Goal: Information Seeking & Learning: Understand process/instructions

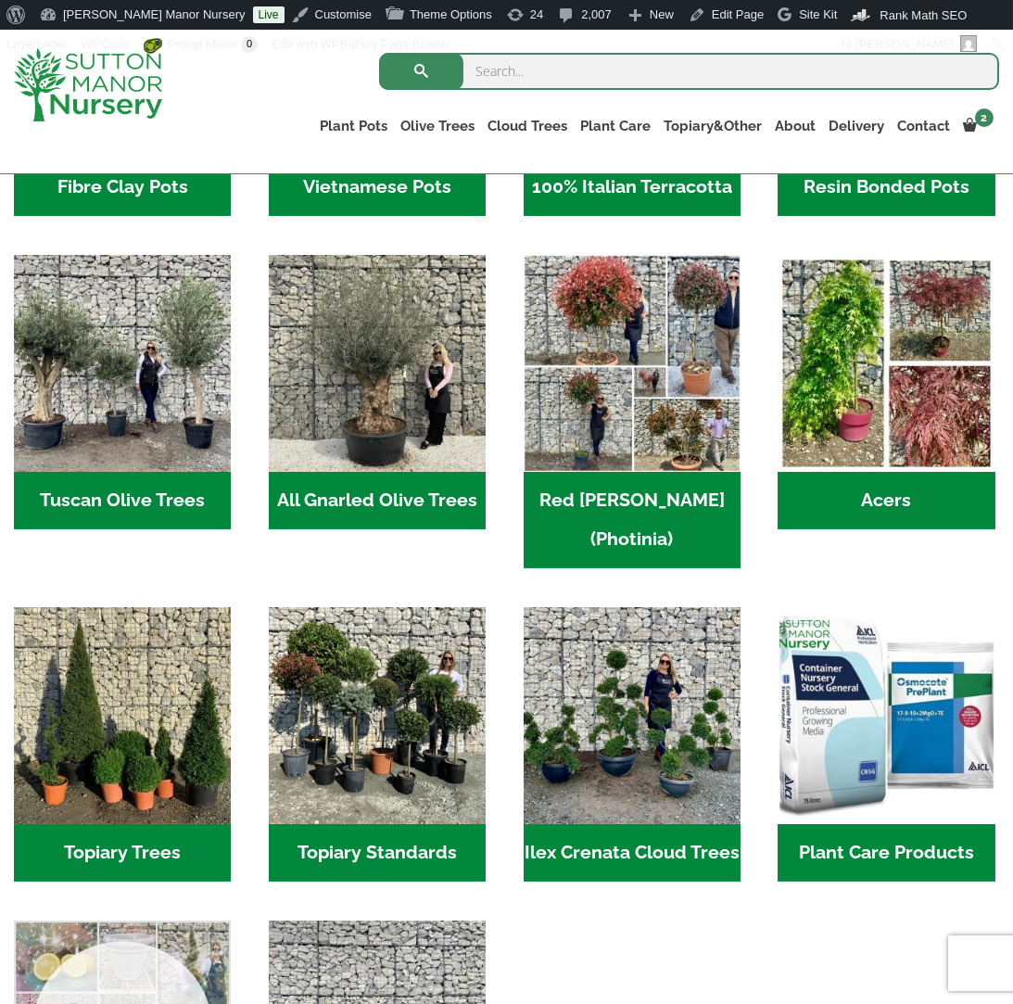
scroll to position [834, 0]
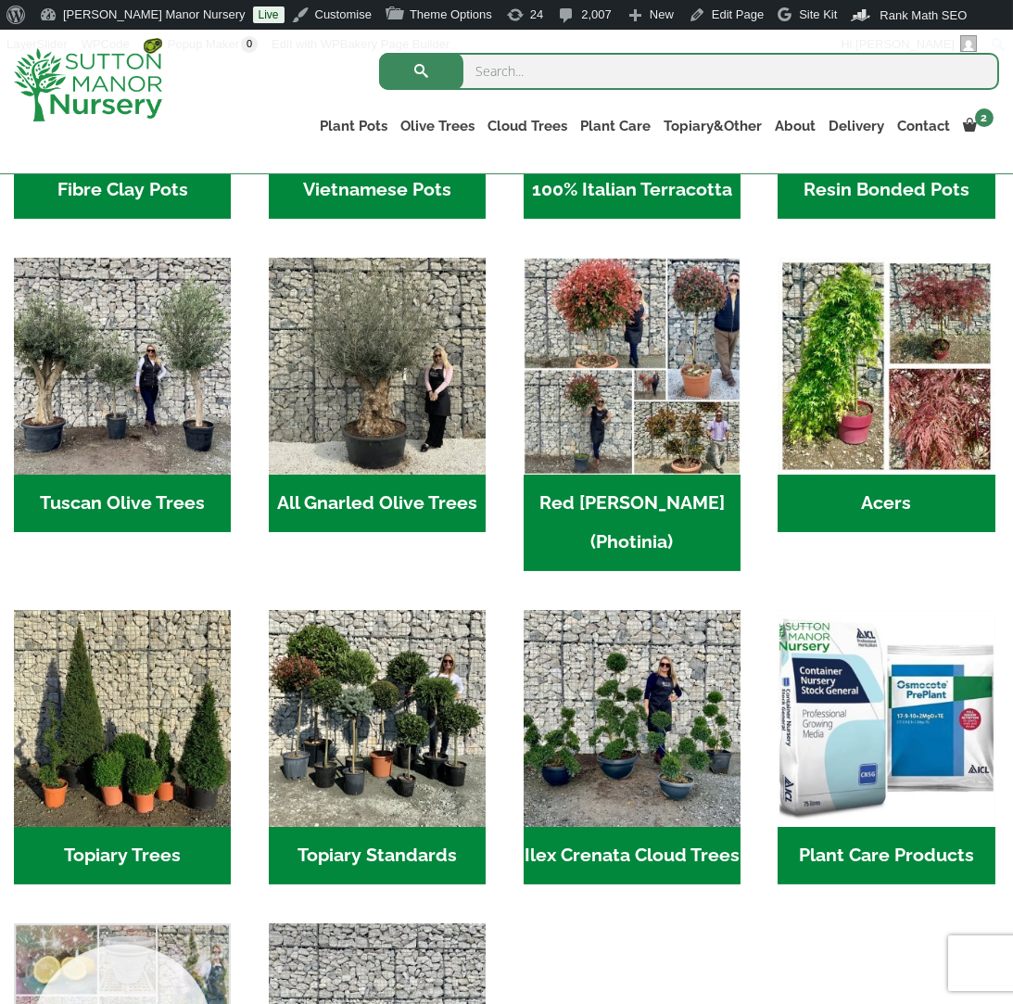
click at [624, 73] on input "search" at bounding box center [689, 71] width 620 height 37
type input "potted trees"
click at [379, 53] on button "submit" at bounding box center [421, 71] width 84 height 37
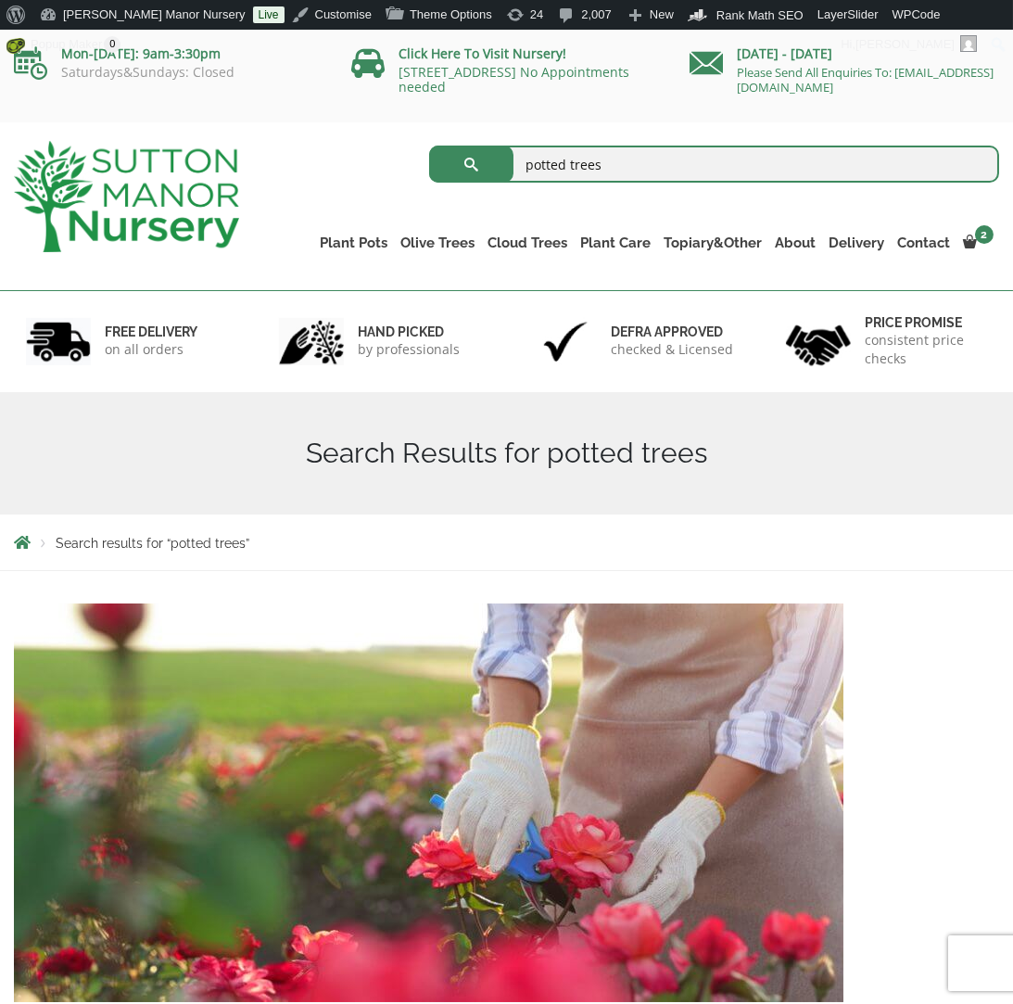
drag, startPoint x: 648, startPoint y: 163, endPoint x: 515, endPoint y: 168, distance: 132.6
click at [515, 168] on input "potted trees" at bounding box center [714, 164] width 570 height 37
type input "pottign fee"
click at [429, 146] on button "submit" at bounding box center [471, 164] width 84 height 37
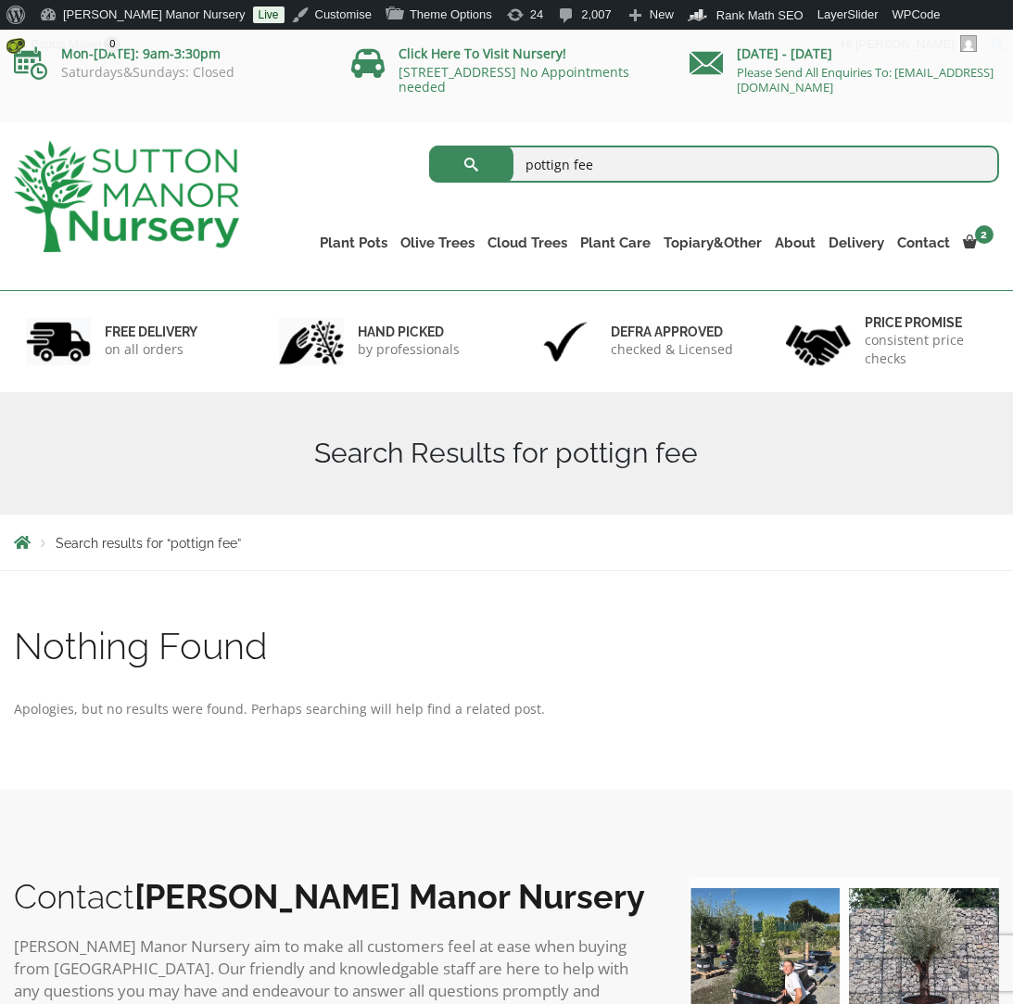
click at [710, 166] on input "pottign fee" at bounding box center [714, 164] width 570 height 37
type input "drilling holes"
click at [429, 146] on button "submit" at bounding box center [471, 164] width 84 height 37
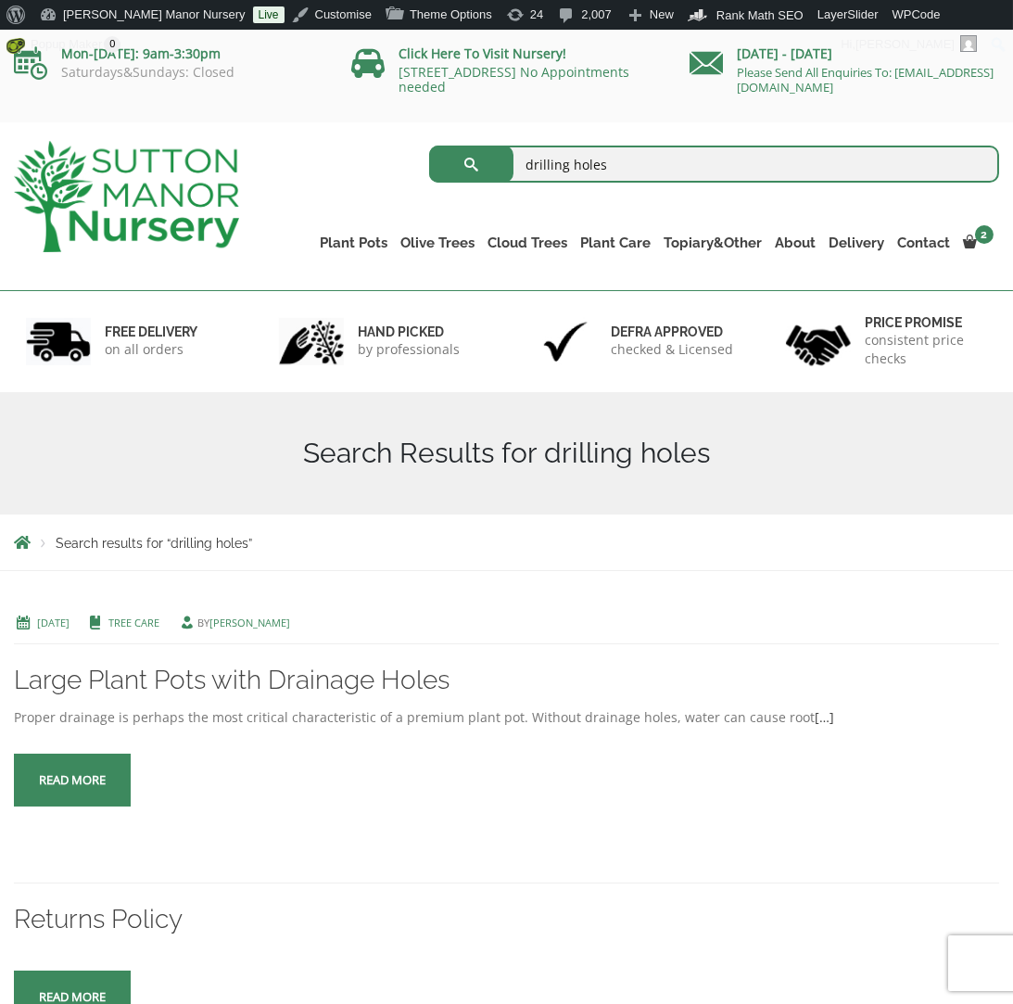
click at [652, 169] on input "drilling holes" at bounding box center [714, 164] width 570 height 37
type input "potting your tree"
click at [429, 146] on button "submit" at bounding box center [471, 164] width 84 height 37
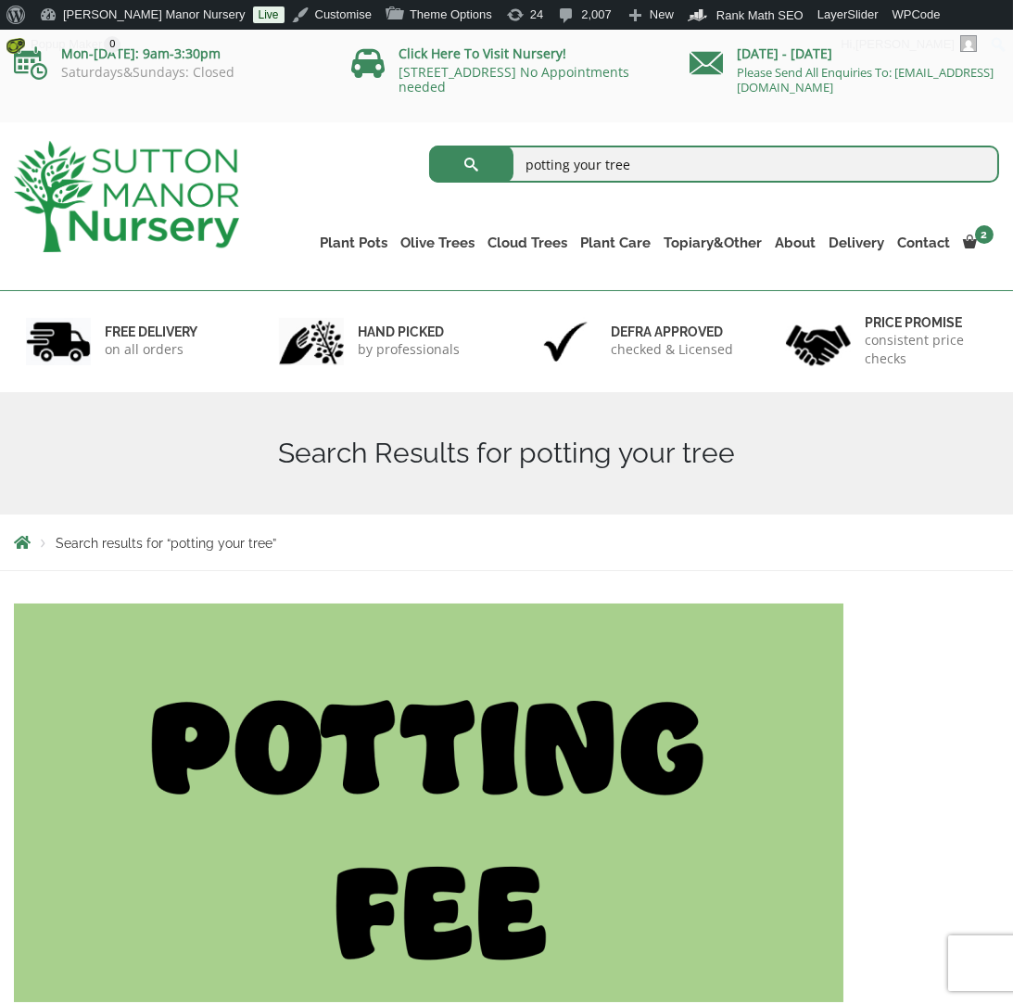
click at [469, 820] on img at bounding box center [429, 802] width 830 height 399
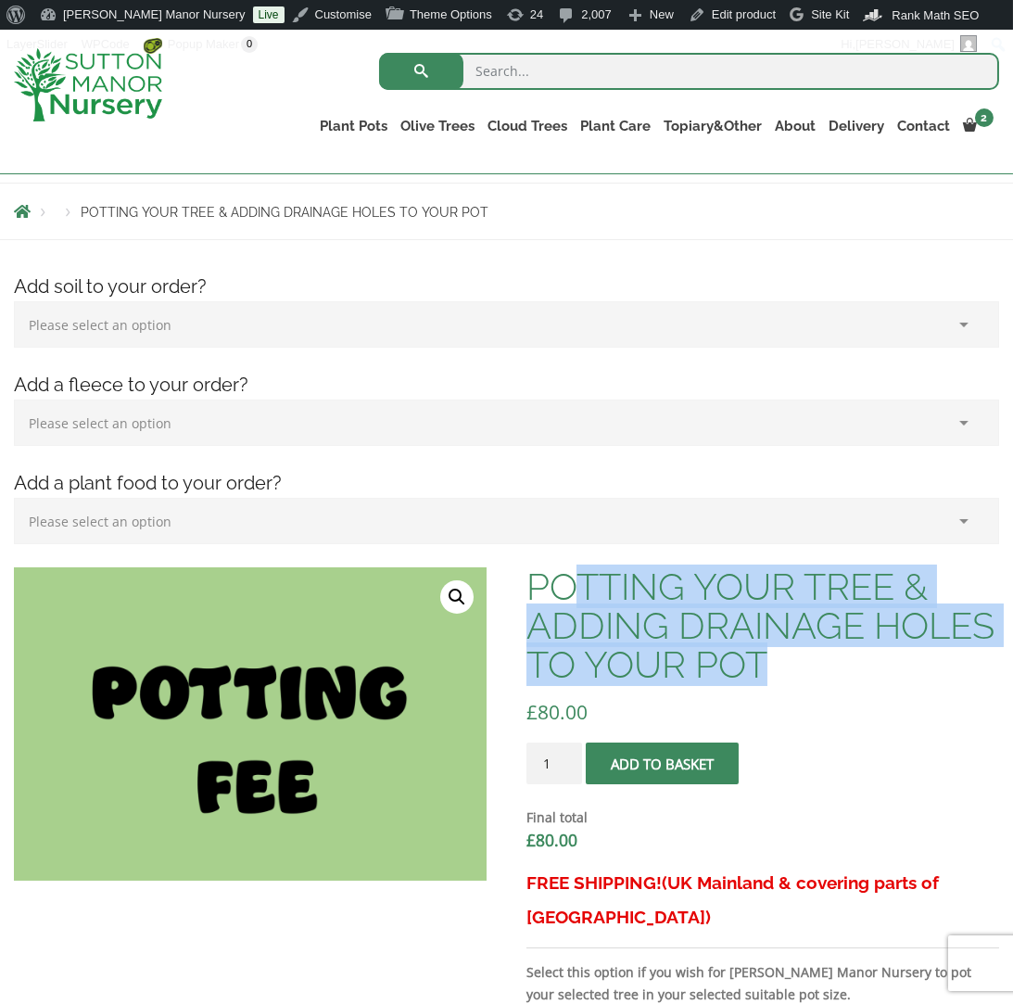
click at [563, 586] on h1 "POTTING YOUR TREE & ADDING DRAINAGE HOLES TO YOUR POT" at bounding box center [763, 625] width 473 height 117
click at [564, 586] on h1 "POTTING YOUR TREE & ADDING DRAINAGE HOLES TO YOUR POT" at bounding box center [763, 625] width 473 height 117
drag, startPoint x: 806, startPoint y: 654, endPoint x: 532, endPoint y: 577, distance: 284.3
click at [532, 577] on h1 "POTTING YOUR TREE & ADDING DRAINAGE HOLES TO YOUR POT" at bounding box center [763, 625] width 473 height 117
copy h1 "POTTING YOUR TREE & ADDING DRAINAGE HOLES TO YOUR POT"
